Goal: Task Accomplishment & Management: Use online tool/utility

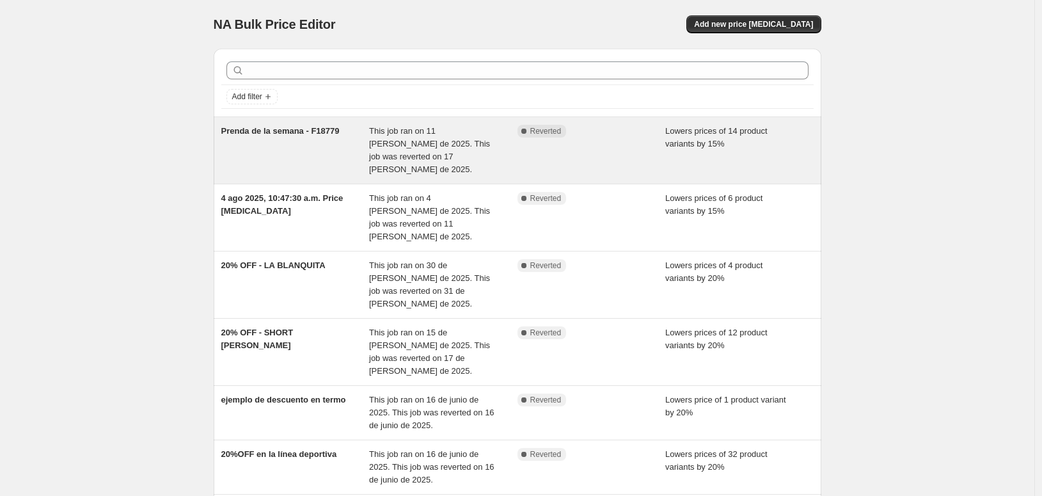
click at [242, 136] on span "Prenda de la semana - F18779" at bounding box center [280, 131] width 118 height 10
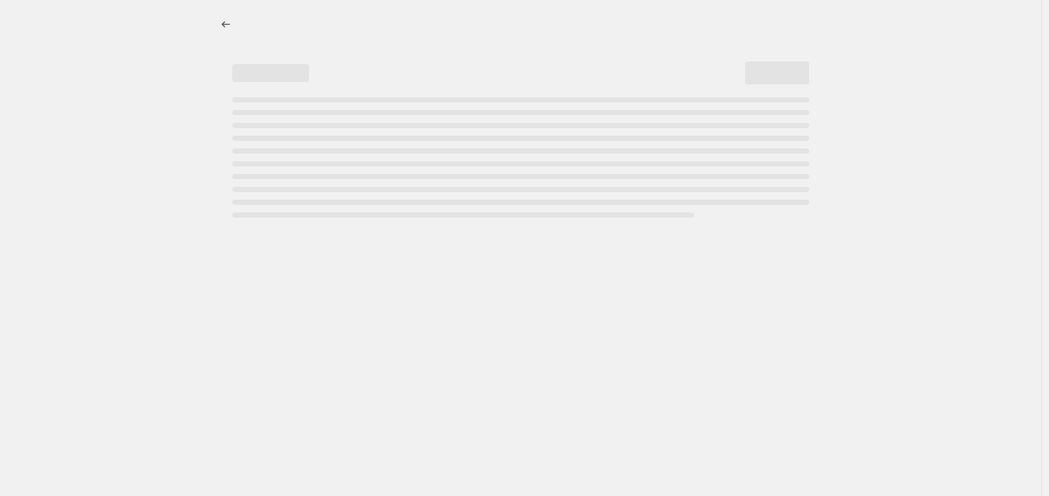
select select "percentage"
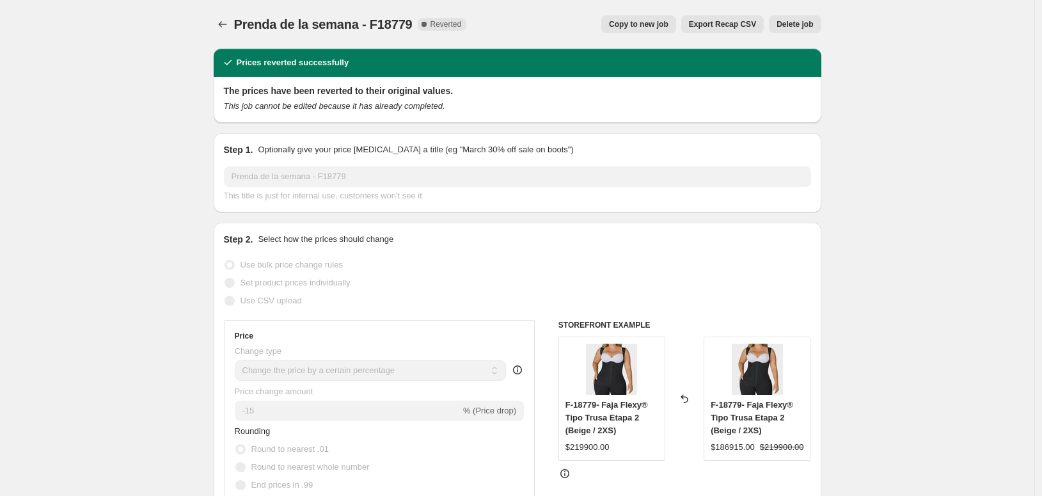
click at [669, 26] on span "Copy to new job" at bounding box center [639, 24] width 60 height 10
select select "percentage"
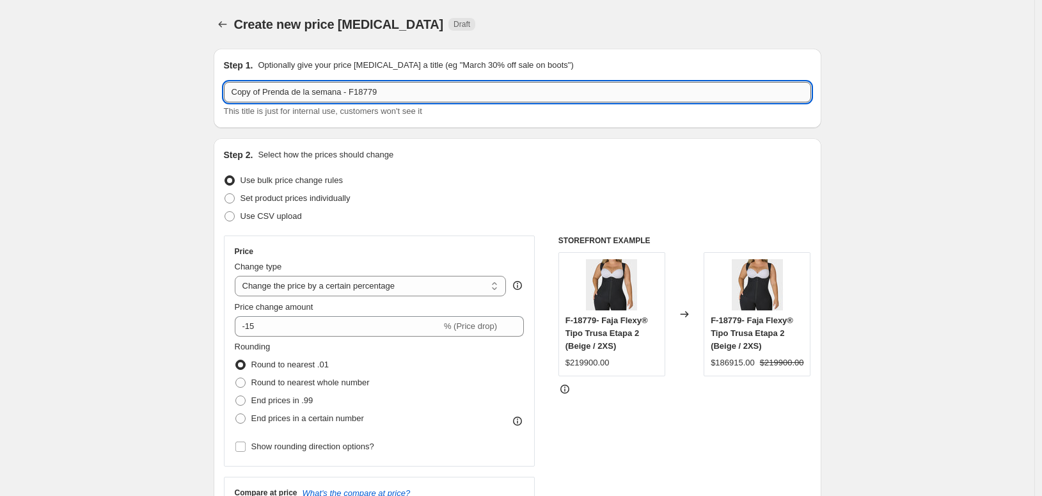
drag, startPoint x: 308, startPoint y: 112, endPoint x: 425, endPoint y: 111, distance: 117.1
click at [425, 102] on input "Copy of Prenda de la semana - F18779" at bounding box center [517, 92] width 587 height 20
paste input "-14"
drag, startPoint x: 202, startPoint y: 113, endPoint x: 124, endPoint y: 113, distance: 77.4
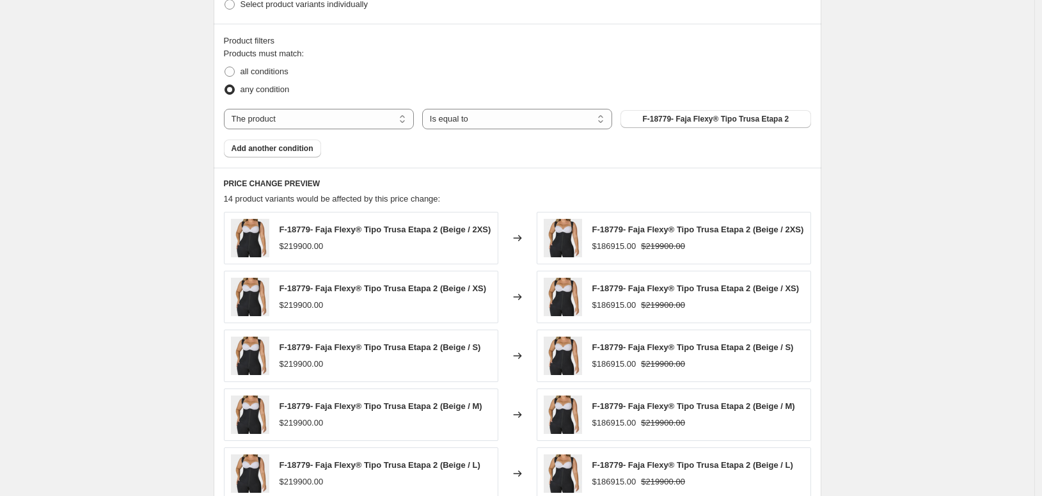
scroll to position [782, 0]
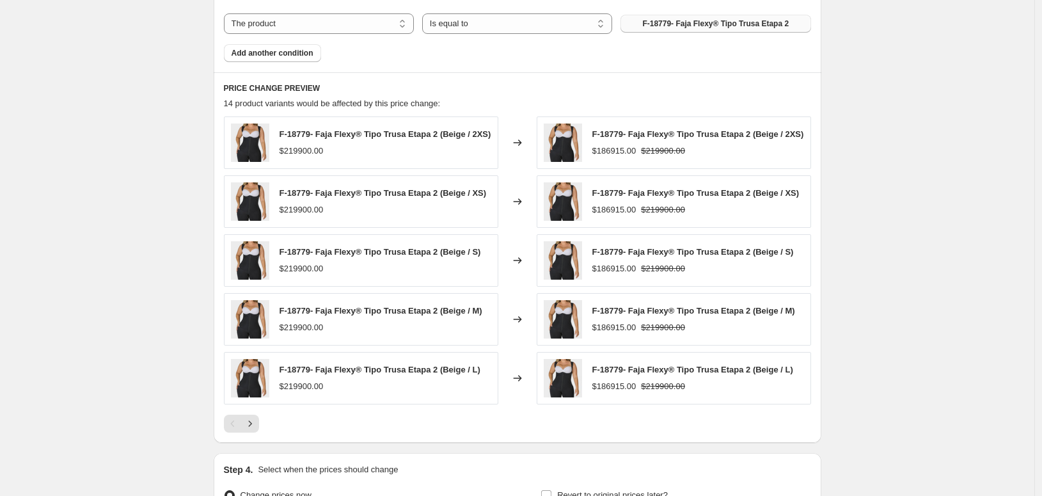
type input "Prenda de la semana - F-14779"
click at [725, 29] on span "F-18779- Faja Flexy® Tipo Trusa Etapa 2" at bounding box center [715, 24] width 147 height 10
click at [782, 29] on span "F-18779- Faja Flexy® Tipo Trusa Etapa 2" at bounding box center [715, 24] width 147 height 10
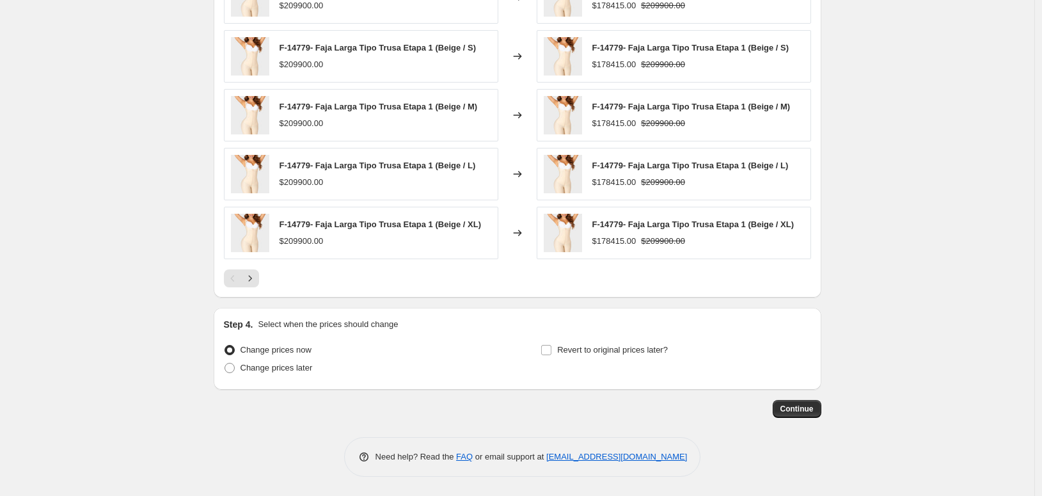
scroll to position [1134, 0]
click at [569, 341] on label "Revert to original prices later?" at bounding box center [604, 350] width 127 height 18
click at [552, 345] on input "Revert to original prices later?" at bounding box center [546, 350] width 10 height 10
checkbox input "true"
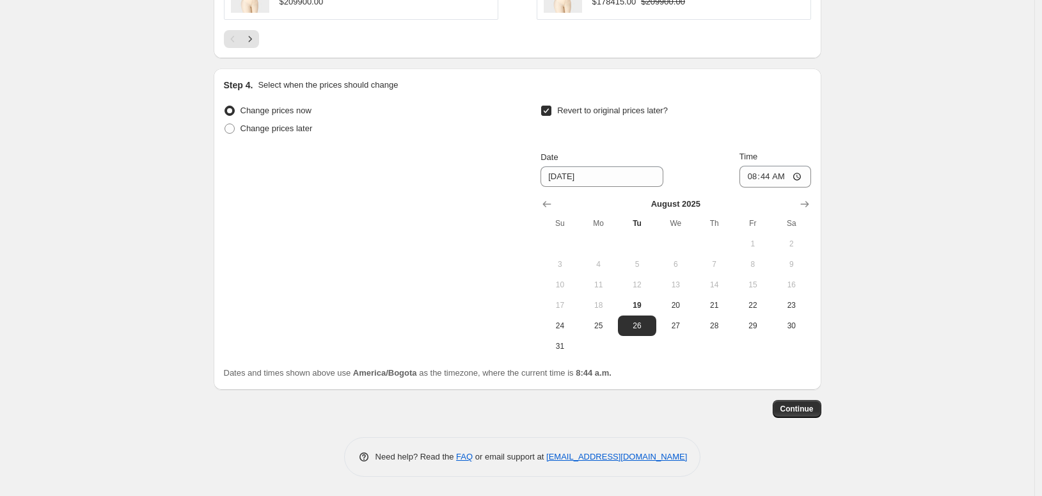
scroll to position [1348, 0]
click at [579, 187] on input "8/26/2025" at bounding box center [602, 176] width 123 height 20
click at [574, 331] on span "24" at bounding box center [560, 326] width 28 height 10
type input "8/24/2025"
click at [811, 187] on input "08:44" at bounding box center [776, 177] width 72 height 22
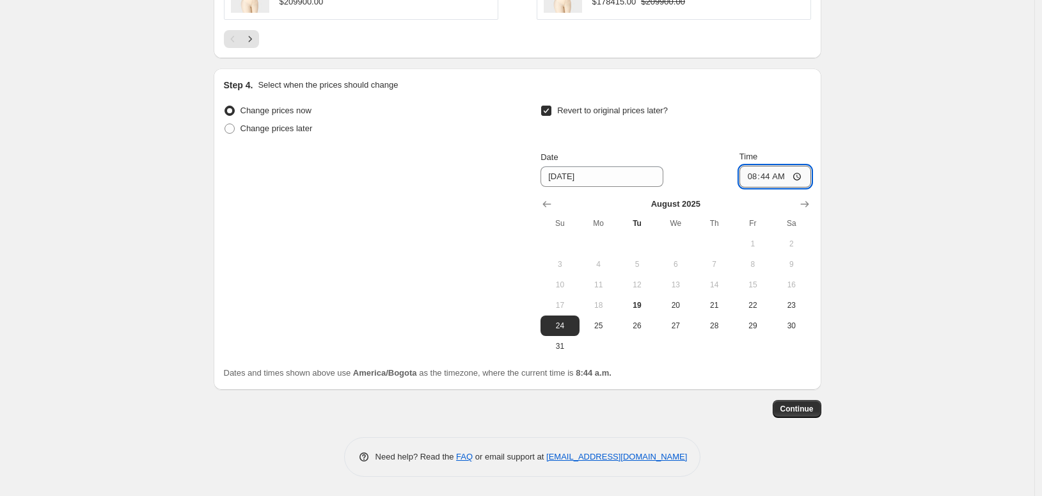
click at [811, 187] on input "08:44" at bounding box center [776, 177] width 72 height 22
type input "23:59"
click at [822, 390] on div "Step 4. Select when the prices should change Change prices now Change prices la…" at bounding box center [518, 228] width 608 height 321
click at [814, 414] on span "Continue" at bounding box center [797, 409] width 33 height 10
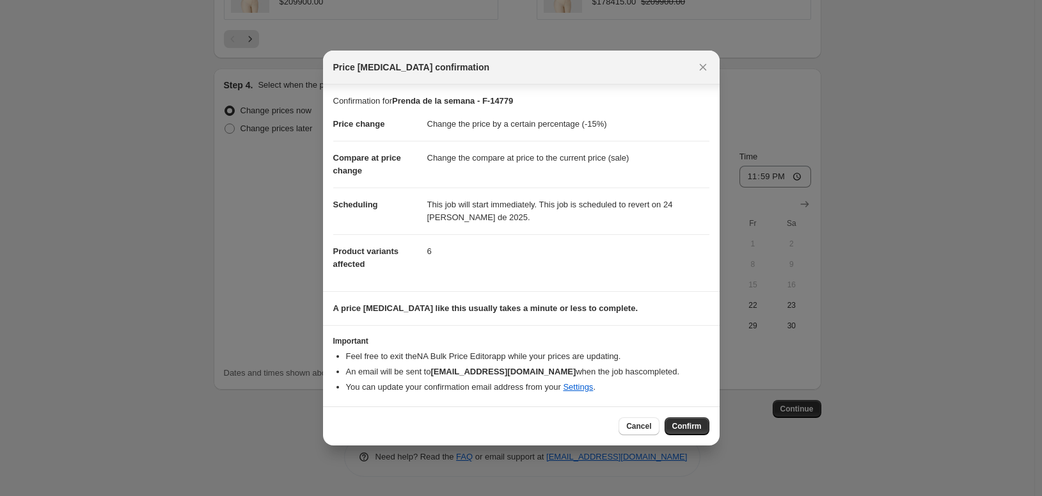
scroll to position [44, 0]
click at [702, 431] on span "Confirm" at bounding box center [686, 426] width 29 height 10
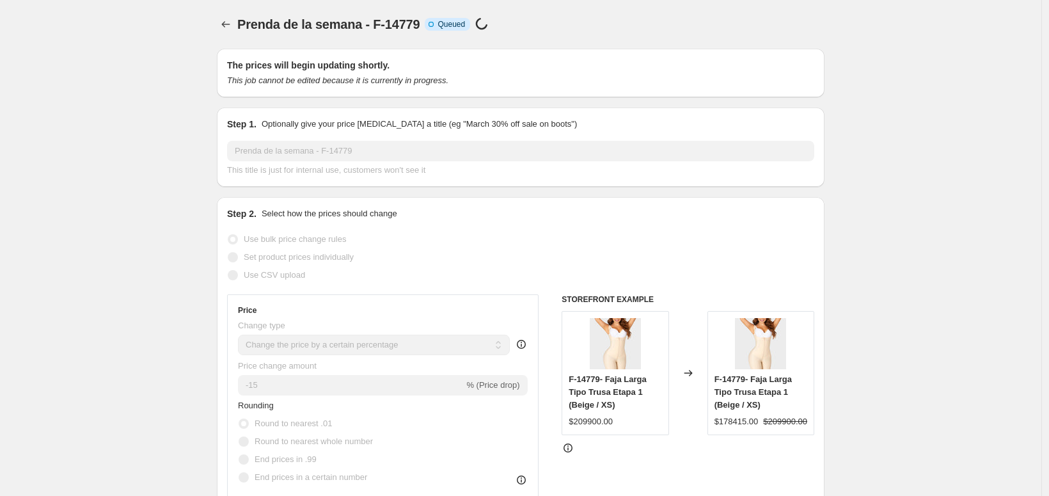
select select "percentage"
